Goal: Task Accomplishment & Management: Manage account settings

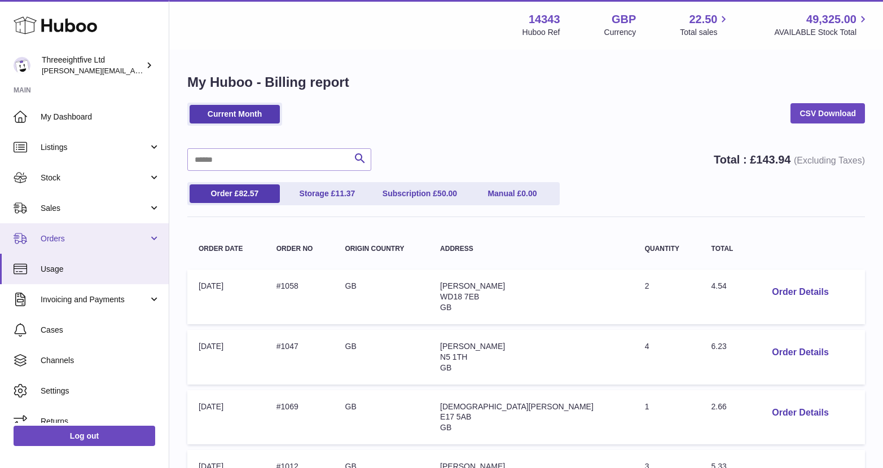
click at [68, 237] on span "Orders" at bounding box center [95, 239] width 108 height 11
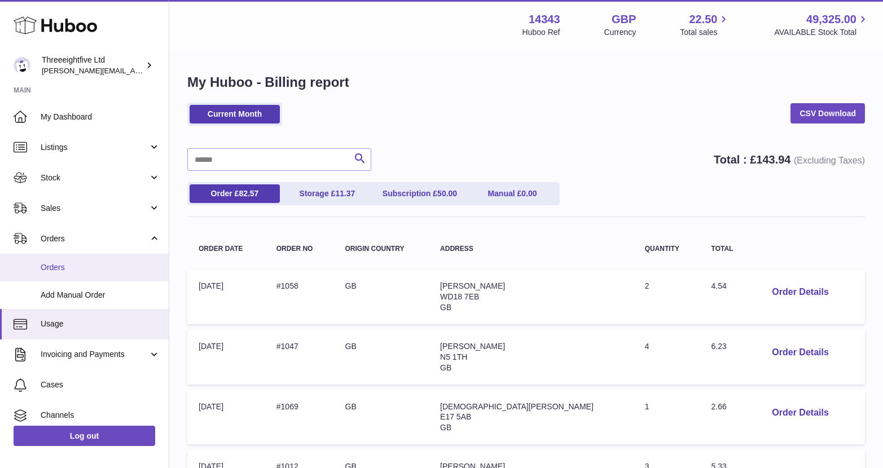
click at [68, 267] on span "Orders" at bounding box center [101, 267] width 120 height 11
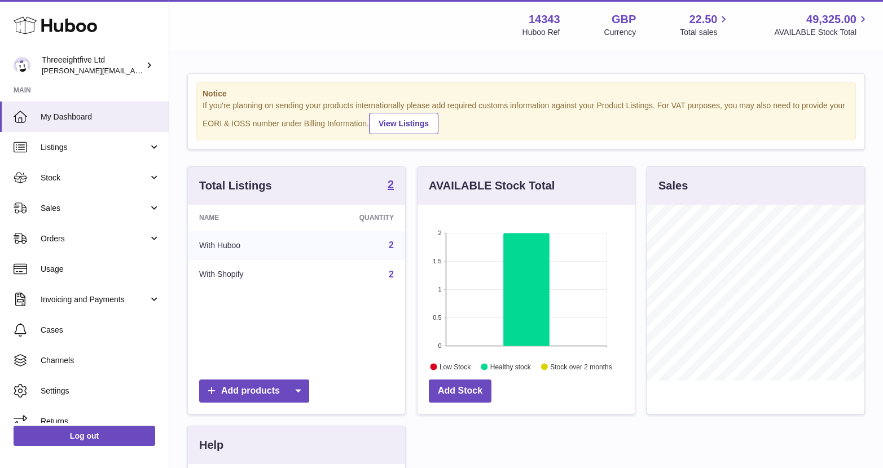
scroll to position [176, 217]
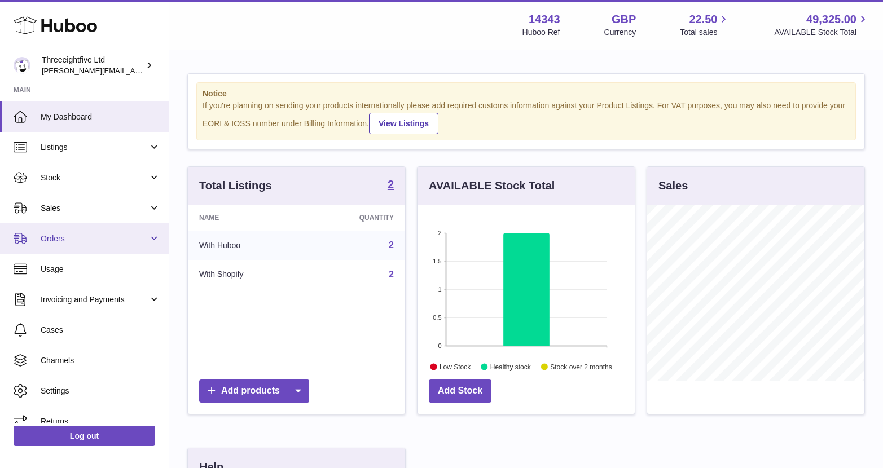
click at [111, 242] on span "Orders" at bounding box center [95, 239] width 108 height 11
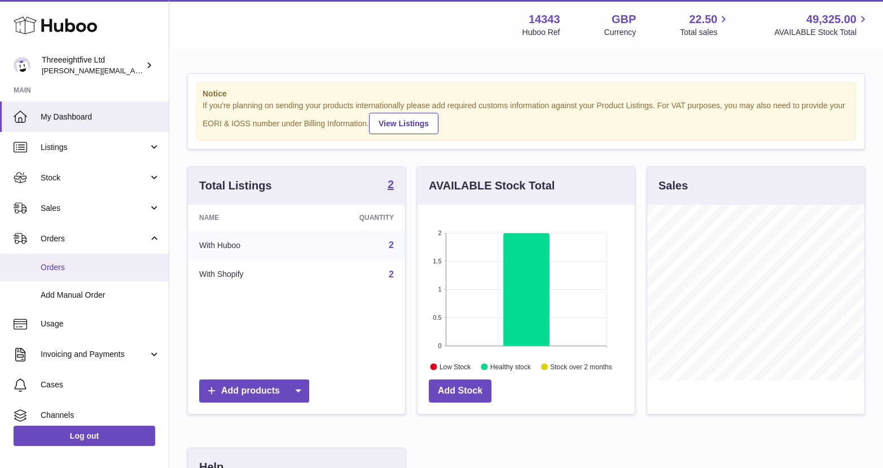
click at [88, 266] on span "Orders" at bounding box center [101, 267] width 120 height 11
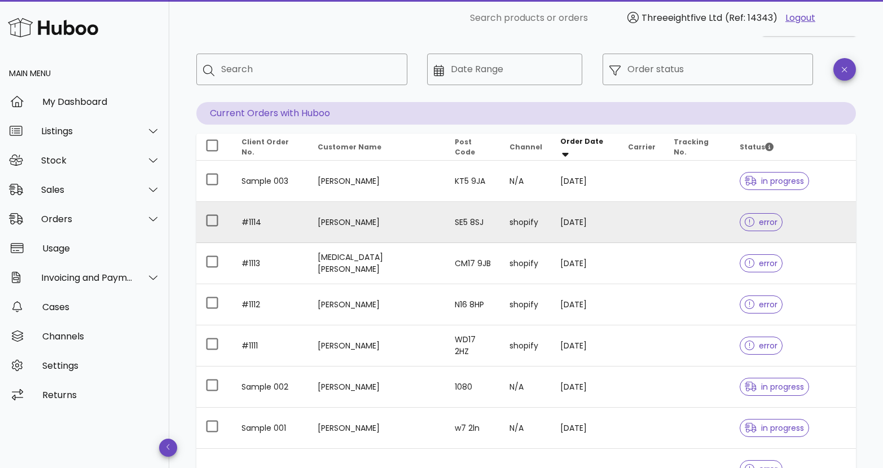
scroll to position [43, 0]
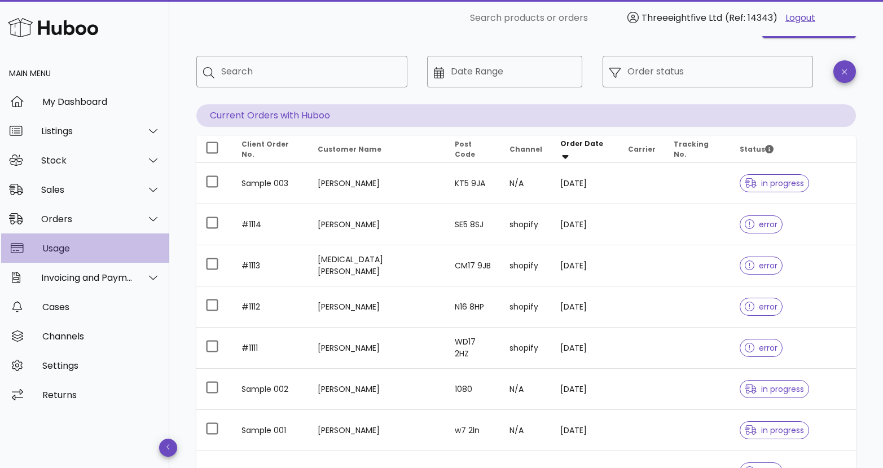
click at [91, 258] on div "Usage" at bounding box center [101, 248] width 118 height 24
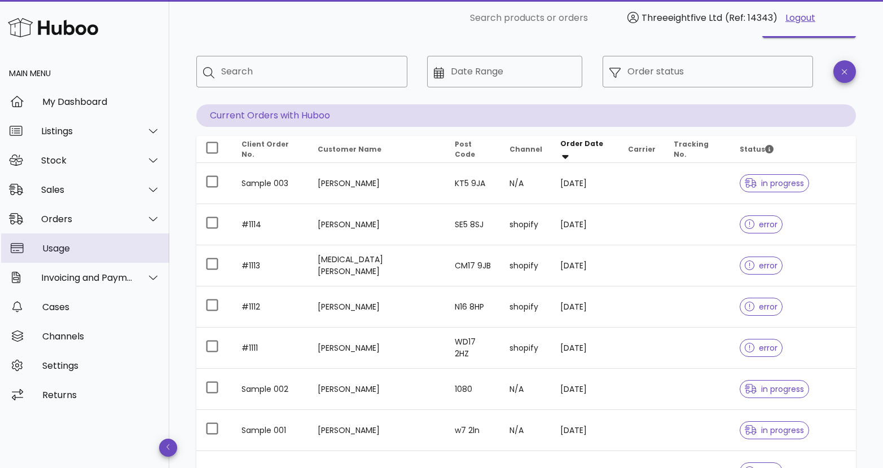
click at [63, 248] on div "Usage" at bounding box center [101, 248] width 118 height 11
click at [61, 254] on div "Usage" at bounding box center [101, 248] width 118 height 24
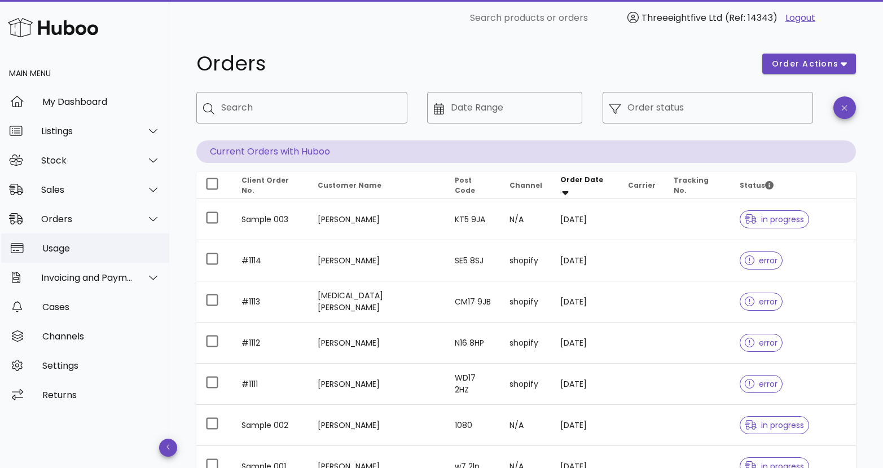
scroll to position [0, 0]
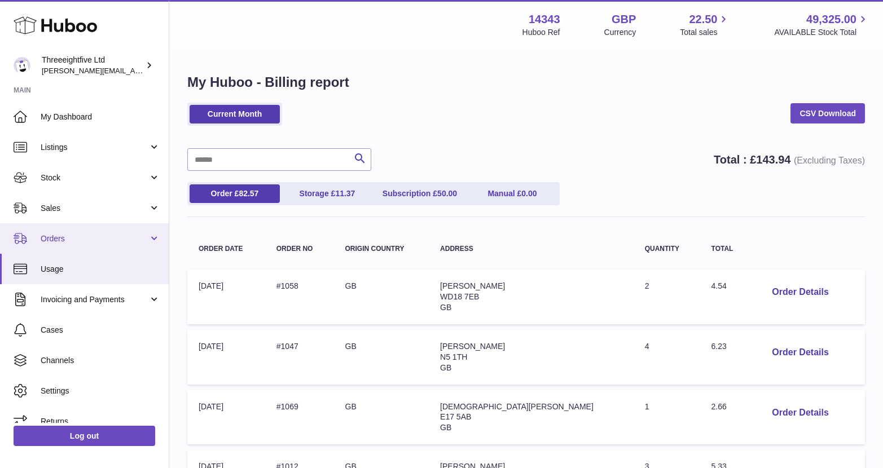
click at [99, 236] on span "Orders" at bounding box center [95, 239] width 108 height 11
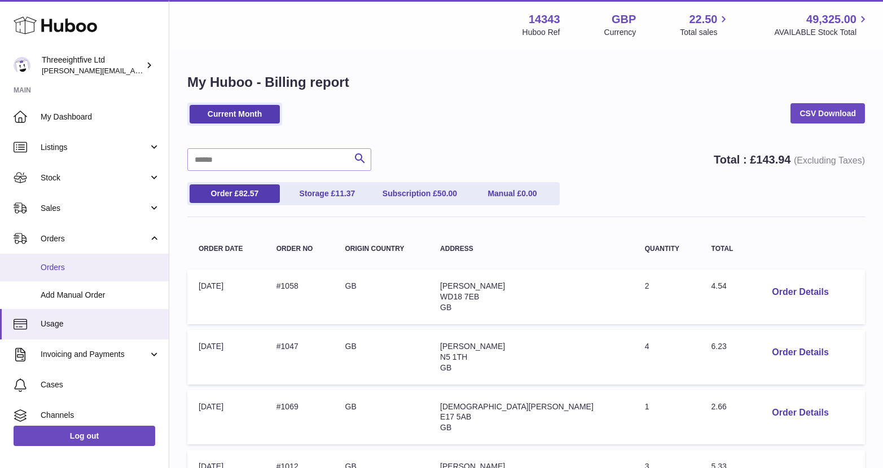
click at [75, 262] on span "Orders" at bounding box center [101, 267] width 120 height 11
